Goal: Information Seeking & Learning: Learn about a topic

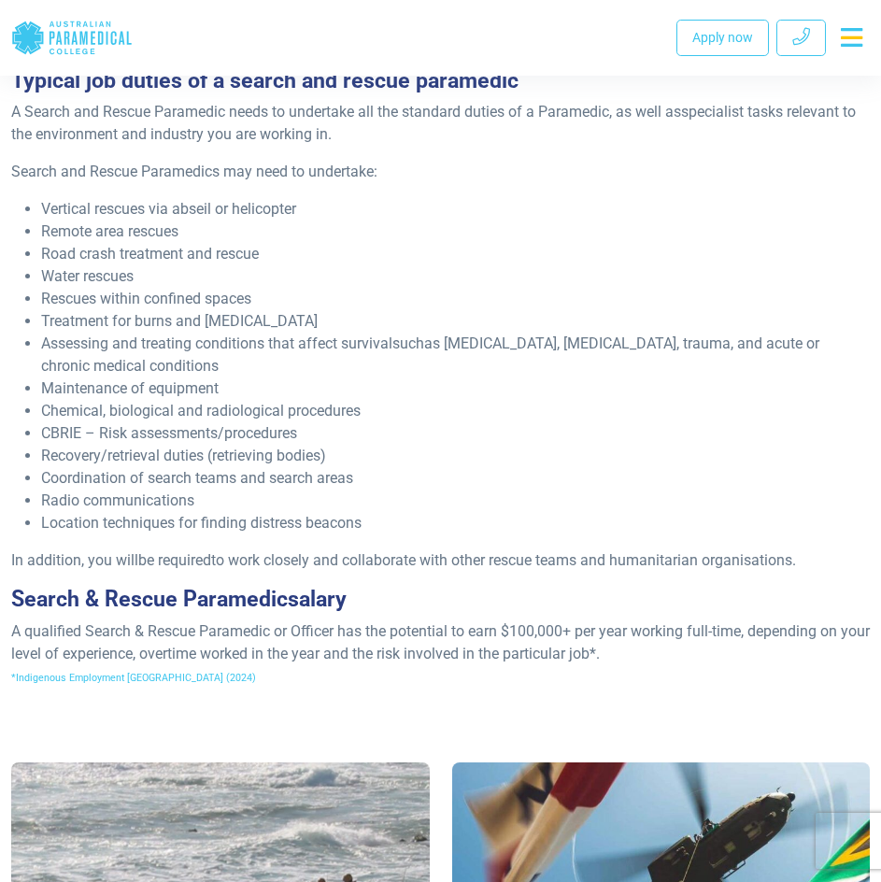
scroll to position [1121, 0]
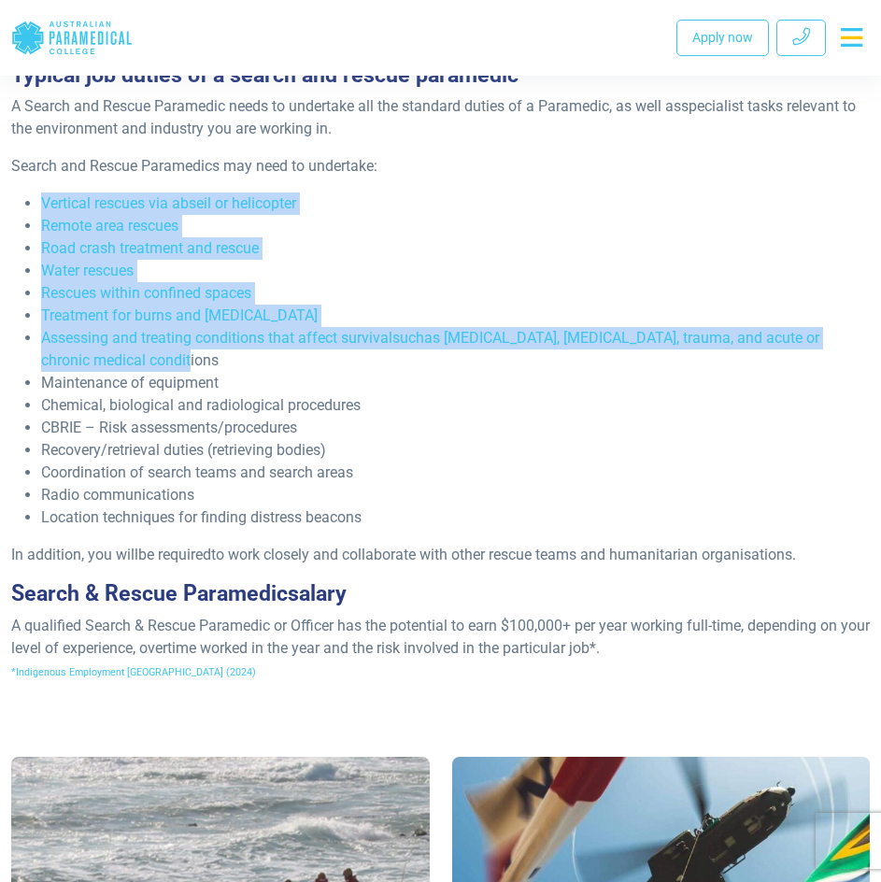
drag, startPoint x: 42, startPoint y: 225, endPoint x: 174, endPoint y: 383, distance: 205.6
click at [174, 383] on ul "Vertical rescues via abseil or helicopter Remote area rescues Road crash treatm…" at bounding box center [440, 360] width 859 height 336
copy ul "Vertical rescues via abseil or helicopter Remote area rescues Road crash treatm…"
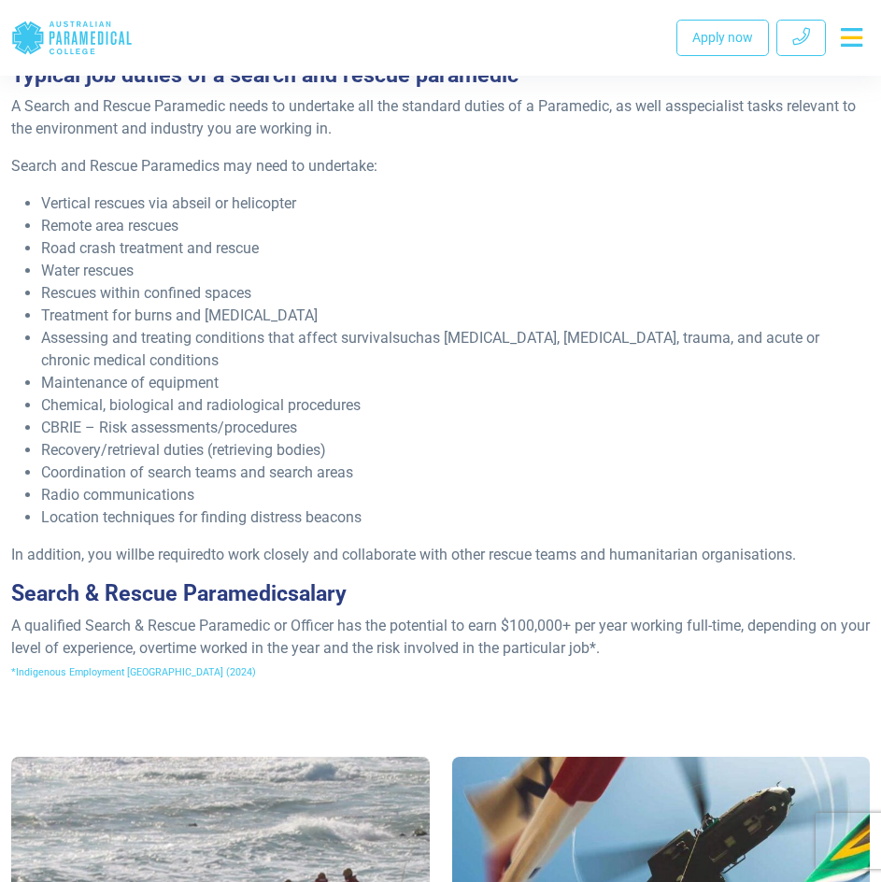
click at [367, 529] on li "Location techniques for finding distress beacons" at bounding box center [455, 517] width 829 height 22
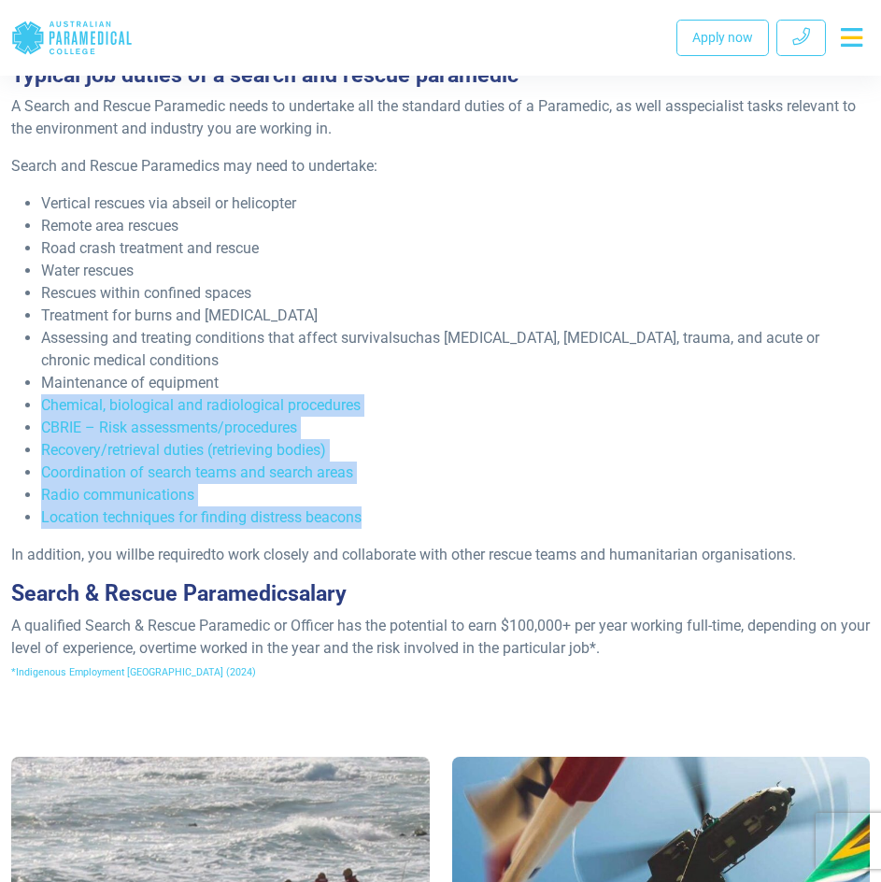
drag, startPoint x: 367, startPoint y: 544, endPoint x: 38, endPoint y: 428, distance: 348.7
click at [38, 428] on ul "Vertical rescues via abseil or helicopter Remote area rescues Road crash treatm…" at bounding box center [440, 360] width 859 height 336
copy ul "Chemical, biological and radiological procedures CBRIE – Risk assessments/proce…"
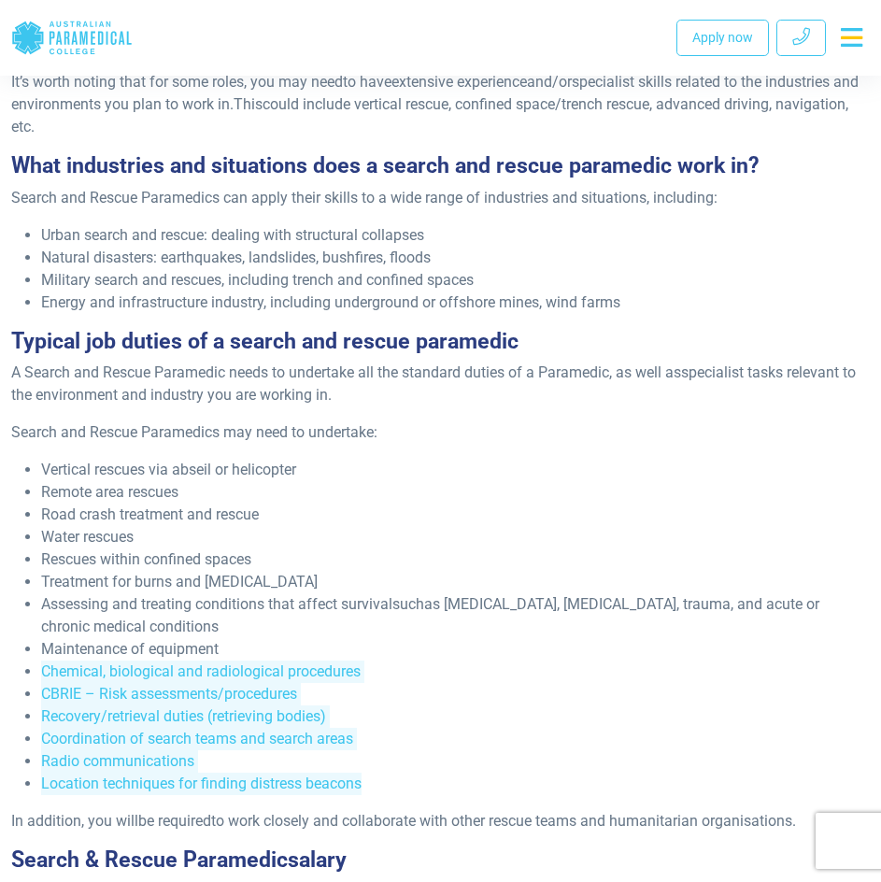
scroll to position [747, 0]
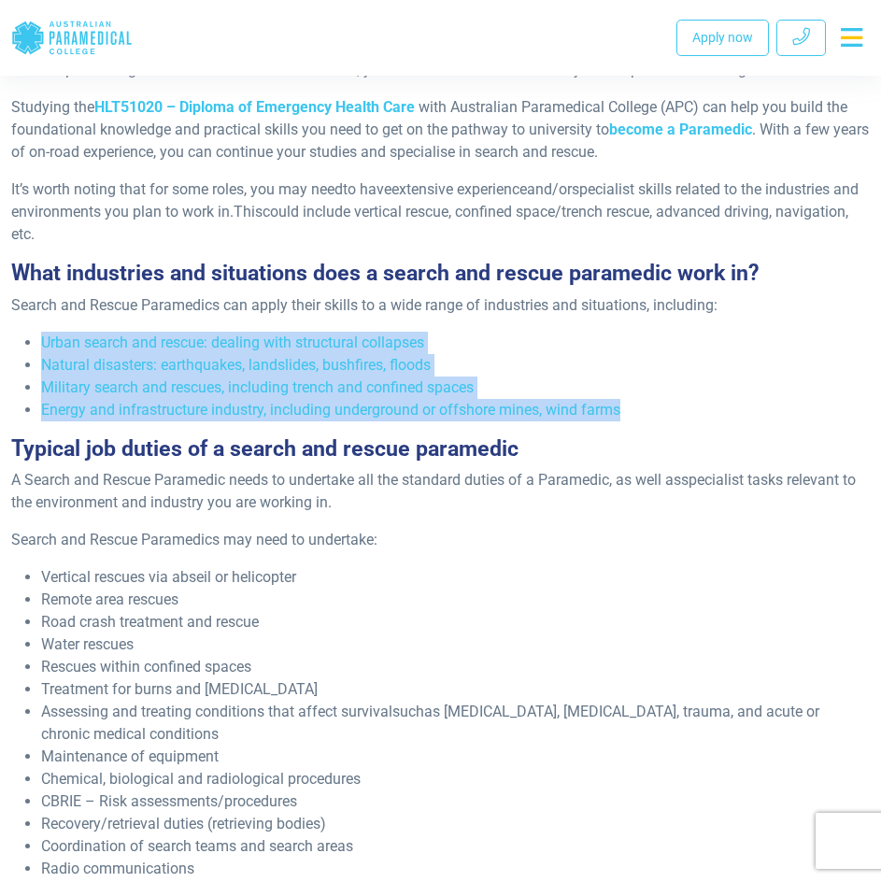
drag, startPoint x: 634, startPoint y: 433, endPoint x: 28, endPoint y: 369, distance: 609.6
click at [28, 369] on ul "Urban search and rescue: dealing with structural collapses Natural disasters: e…" at bounding box center [440, 377] width 859 height 90
copy ul "Urban search and rescue: dealing with structural collapses Natural disasters: e…"
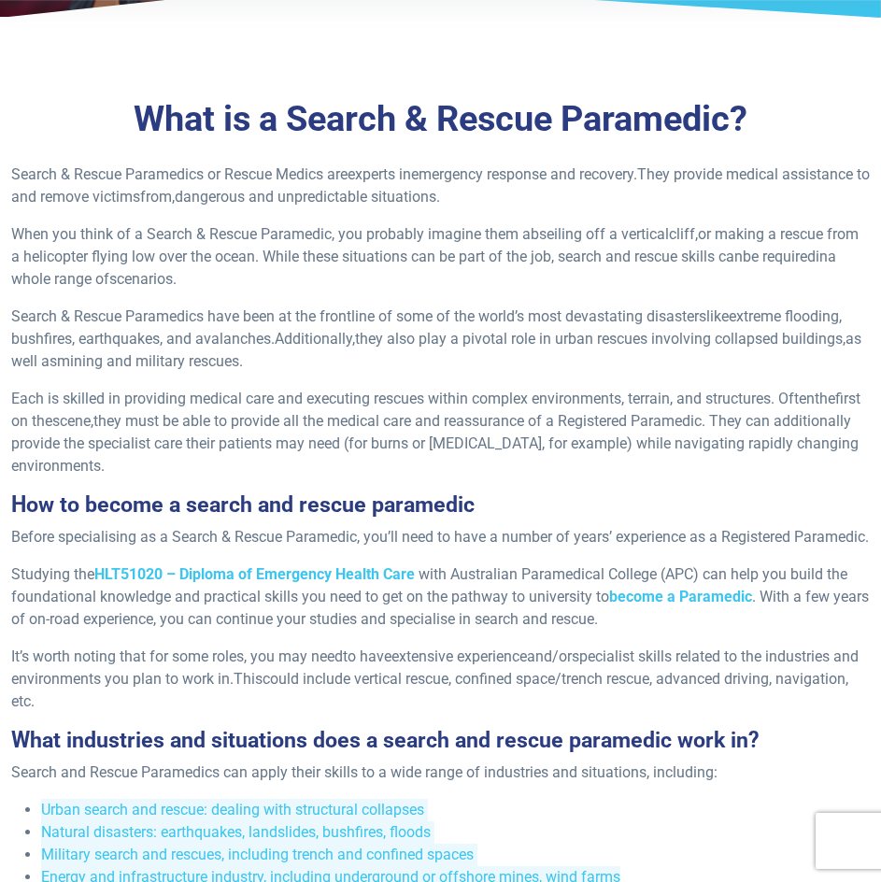
scroll to position [187, 0]
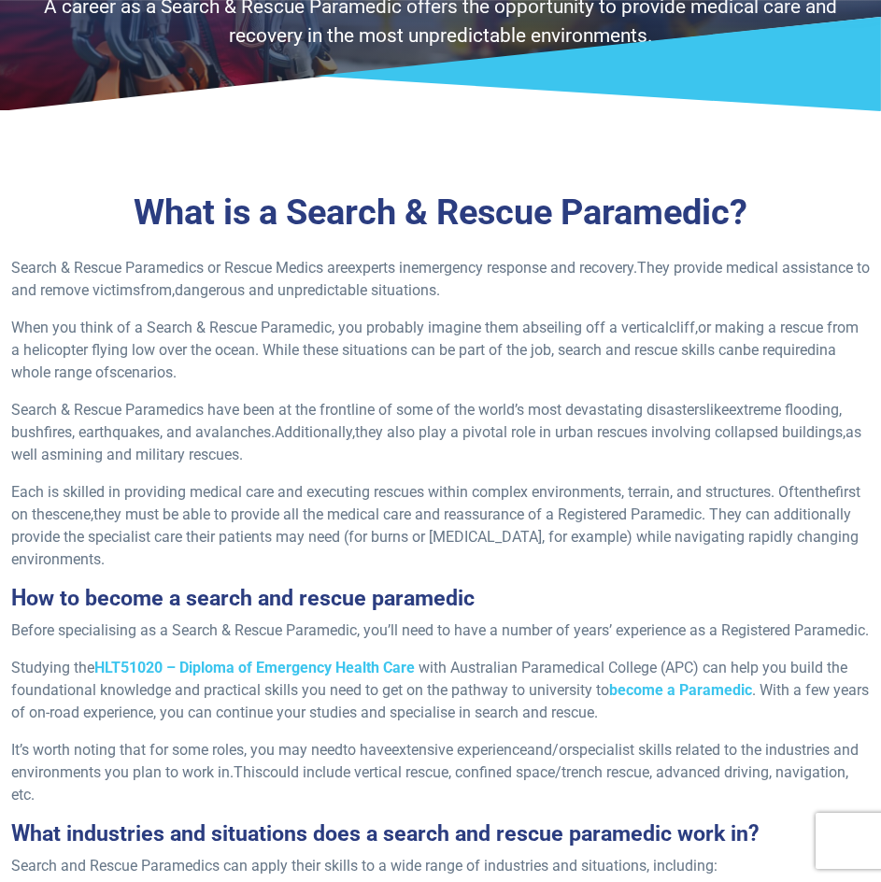
drag, startPoint x: 696, startPoint y: 268, endPoint x: 626, endPoint y: 295, distance: 75.1
click at [626, 295] on p "Search & Rescue Paramedics or Rescue Medics are experts in emergency response a…" at bounding box center [440, 279] width 859 height 45
copy p "provide medical assistance to and remove victims from, dangerous and unpredicta…"
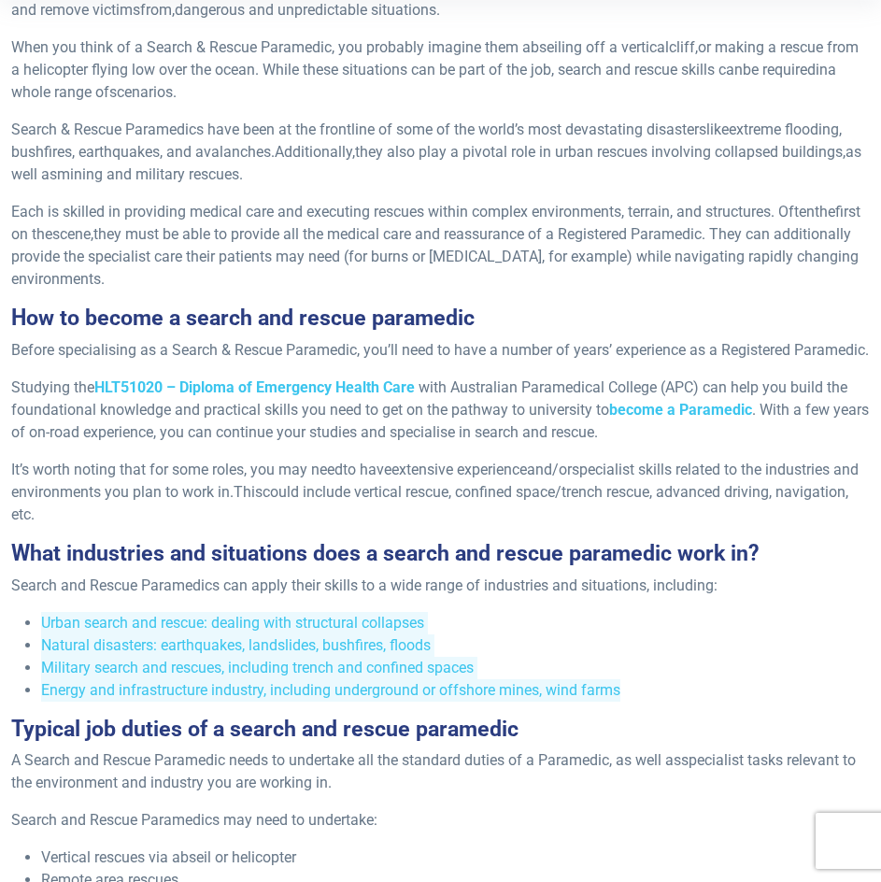
scroll to position [280, 0]
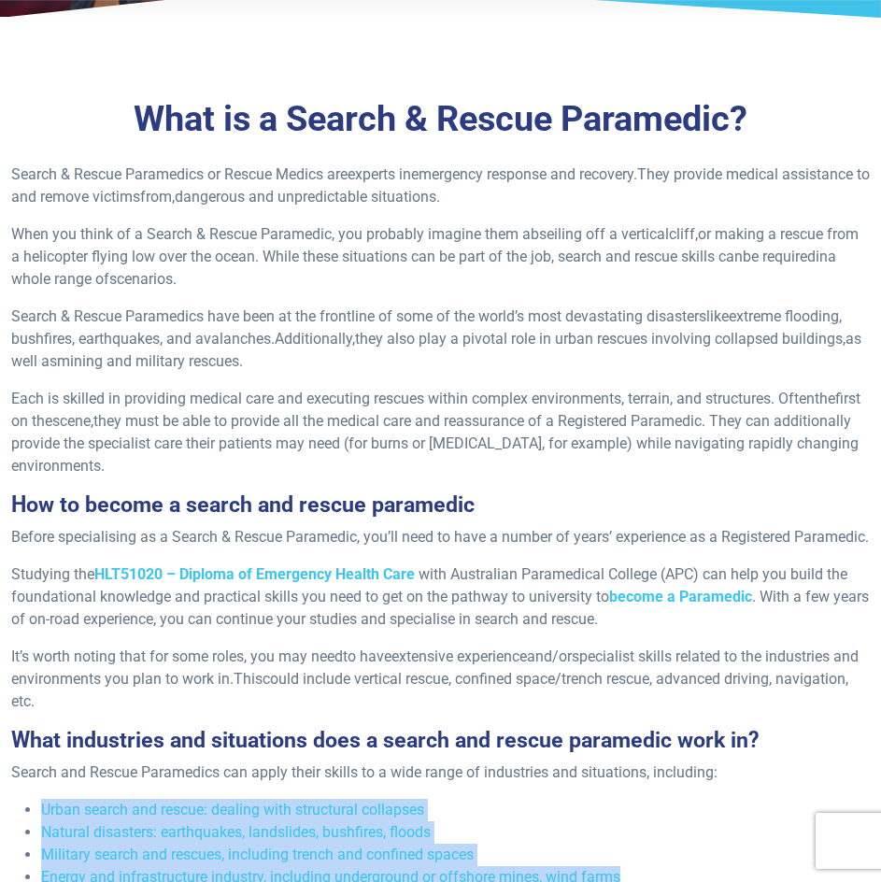
drag, startPoint x: 650, startPoint y: 317, endPoint x: 522, endPoint y: 361, distance: 135.3
click at [522, 361] on p "Search & Rescue Paramedics have been at the frontline of some of the world’s mo…" at bounding box center [440, 338] width 859 height 67
copy p "disasters like extreme flooding, bushfires, earthquakes, and avalanches. Additi…"
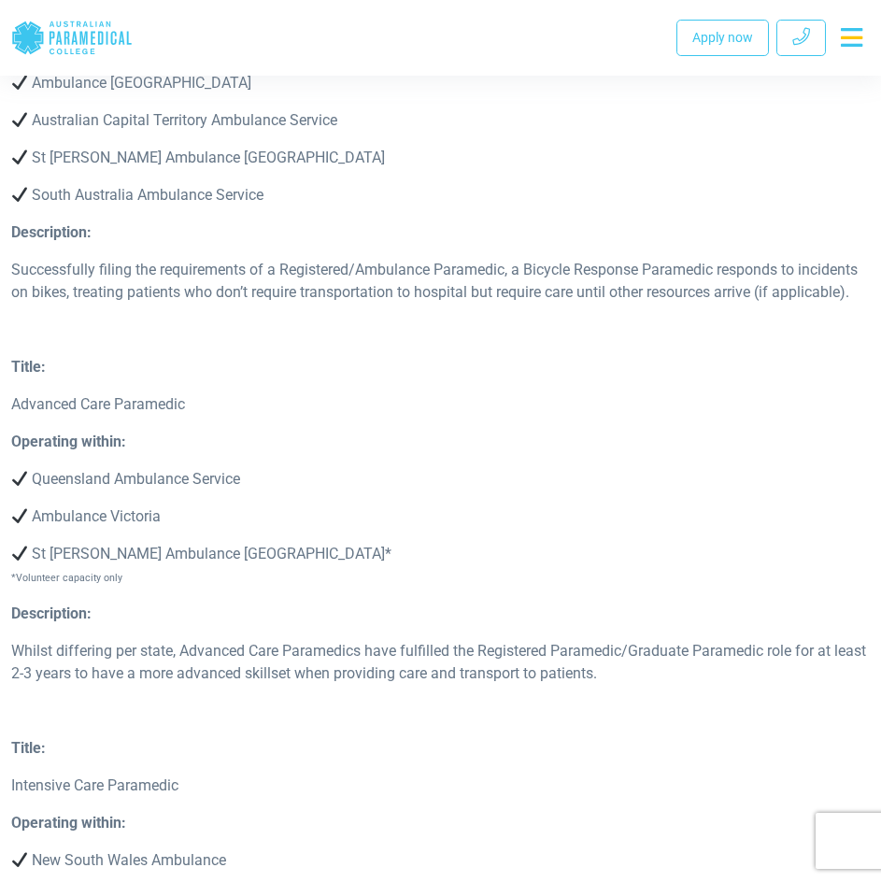
scroll to position [4765, 0]
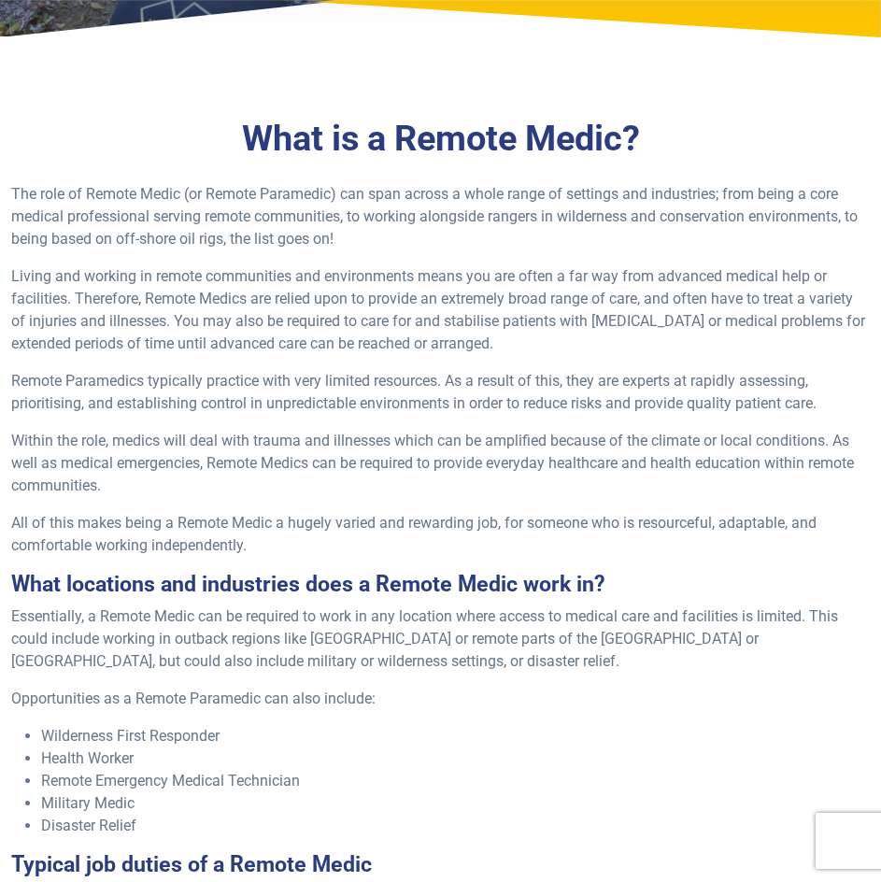
scroll to position [280, 0]
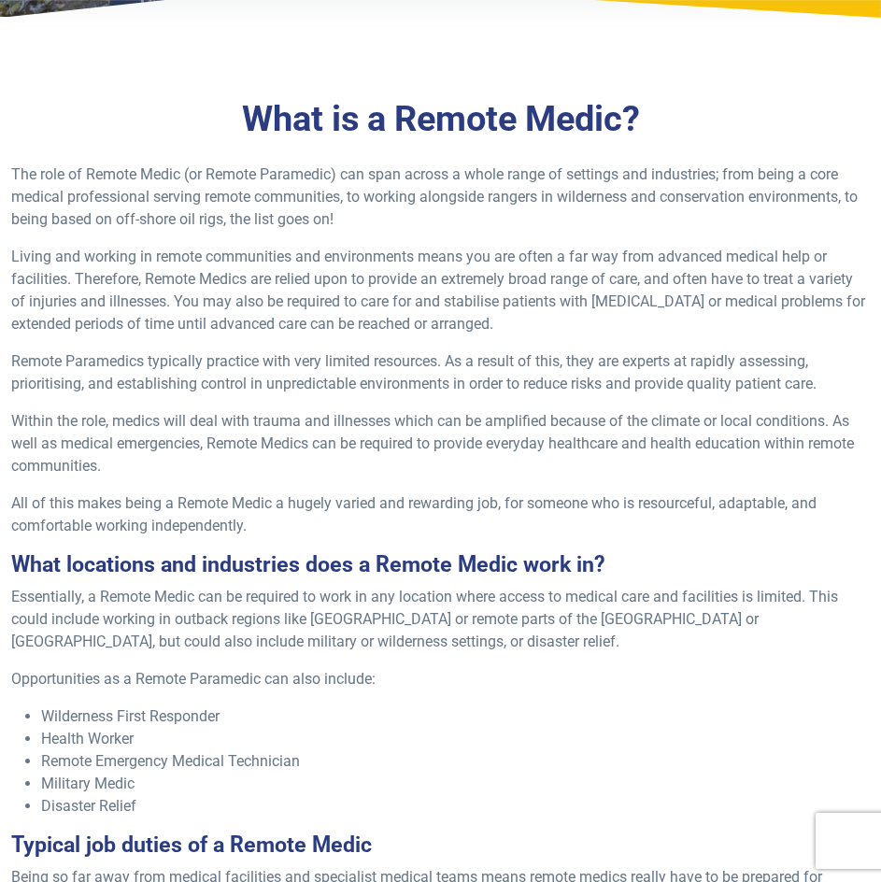
click at [774, 69] on div "What is a Remote Medic? The role of Remote Medic (or Remote Paramedic) can span…" at bounding box center [440, 695] width 881 height 1268
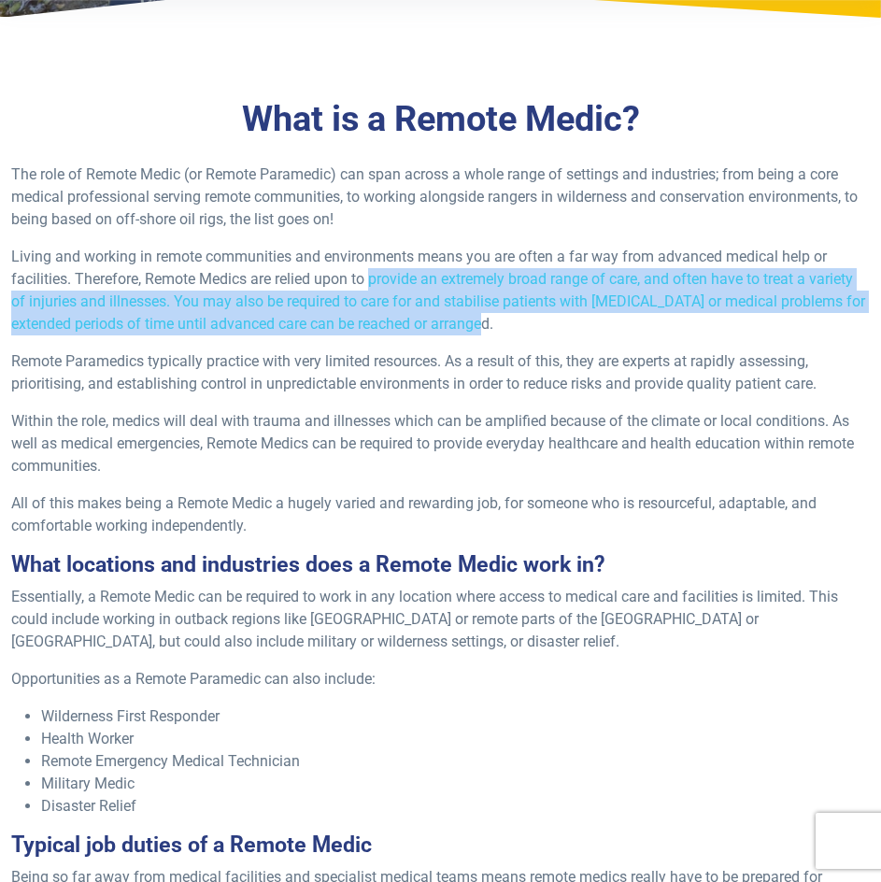
drag, startPoint x: 371, startPoint y: 277, endPoint x: 501, endPoint y: 322, distance: 137.7
click at [501, 322] on p "Living and working in remote communities and environments means you are often a…" at bounding box center [440, 291] width 859 height 90
copy span "provide an extremely broad range of care, and often have to treat a variety of …"
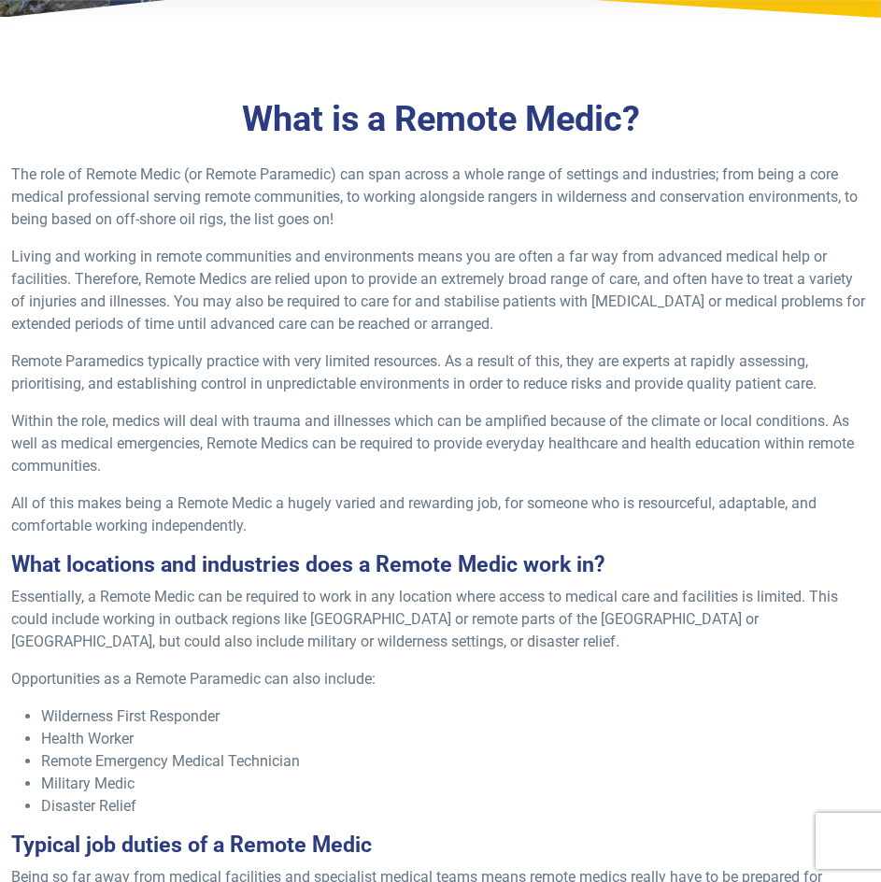
click at [396, 359] on span "Remote Paramedics typically practice with very limited resources. As a result o…" at bounding box center [413, 372] width 805 height 40
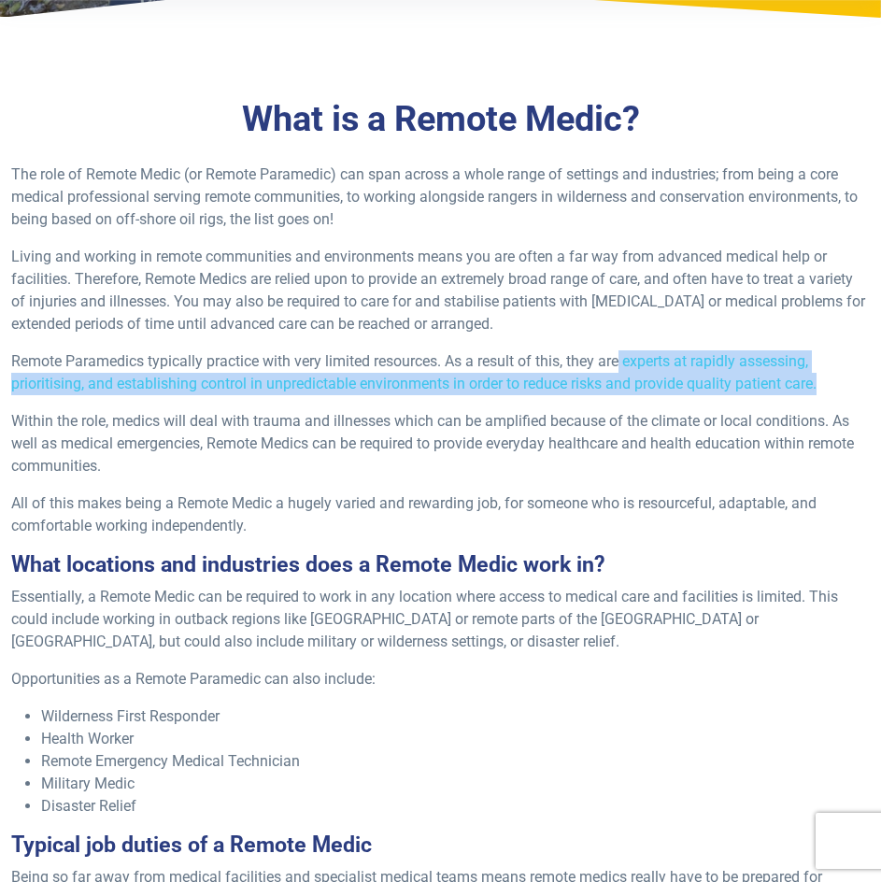
drag, startPoint x: 626, startPoint y: 361, endPoint x: 825, endPoint y: 385, distance: 200.5
click at [825, 385] on p "Remote Paramedics typically practice with very limited resources. As a result o…" at bounding box center [440, 372] width 859 height 45
copy span "experts at rapidly assessing, prioritising, and establishing control in unpredi…"
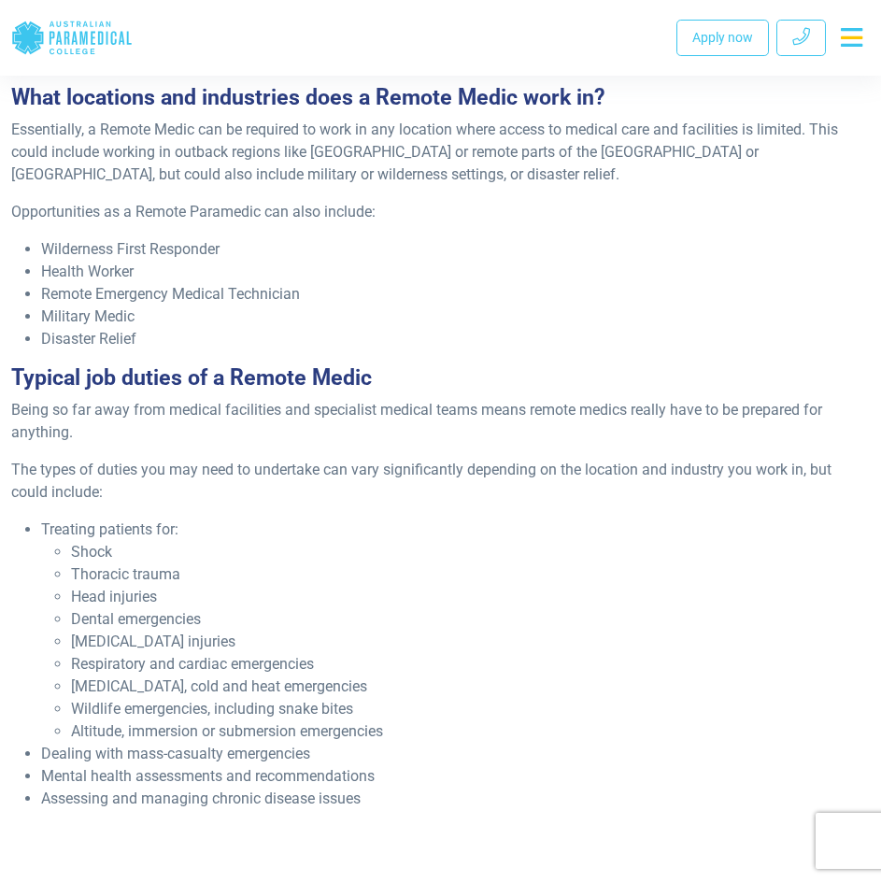
scroll to position [841, 0]
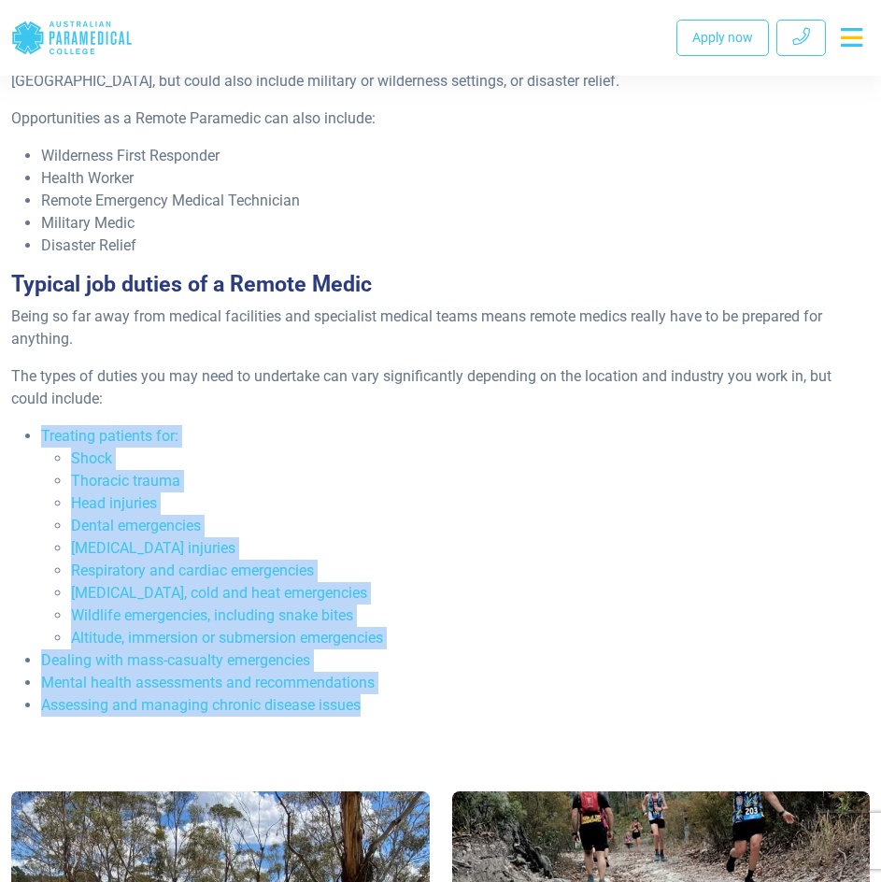
drag, startPoint x: 368, startPoint y: 705, endPoint x: 33, endPoint y: 434, distance: 431.1
click at [33, 434] on ul "Treating patients for: Shock Thoracic trauma Head injuries Dental emergencies M…" at bounding box center [440, 570] width 859 height 291
copy ul "Treating patients for: Shock Thoracic trauma Head injuries Dental emergencies M…"
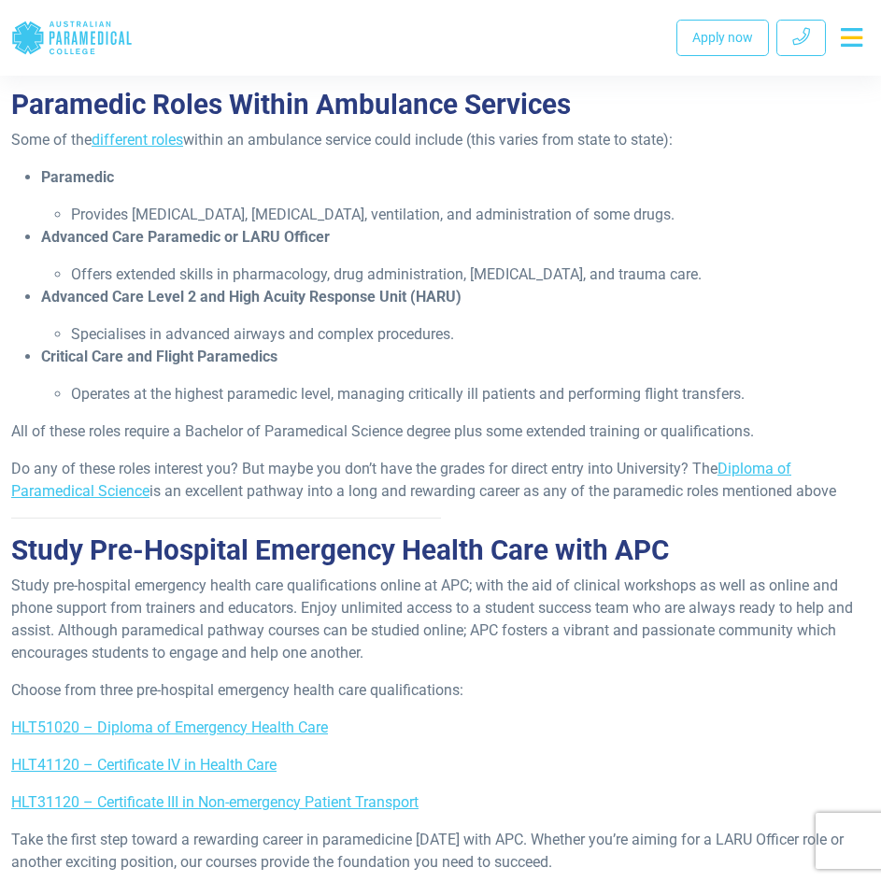
scroll to position [1028, 0]
